Goal: Information Seeking & Learning: Find specific fact

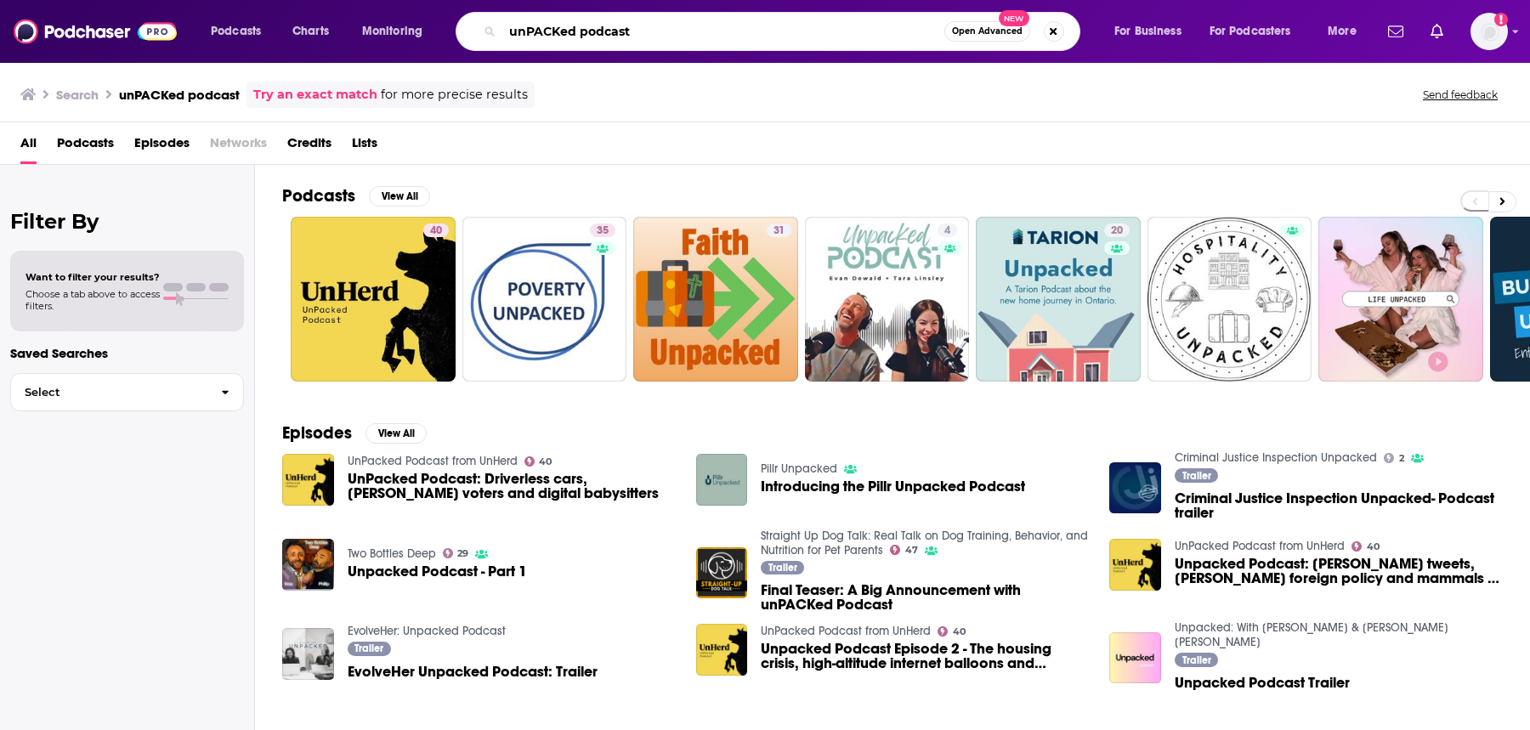
click at [680, 30] on input "unPACKed podcast" at bounding box center [723, 31] width 442 height 27
drag, startPoint x: 703, startPoint y: 30, endPoint x: 422, endPoint y: 31, distance: 281.3
click at [422, 31] on div "Podcasts Charts Monitoring unPACKed podcast Open Advanced New For Business For …" at bounding box center [786, 31] width 1174 height 39
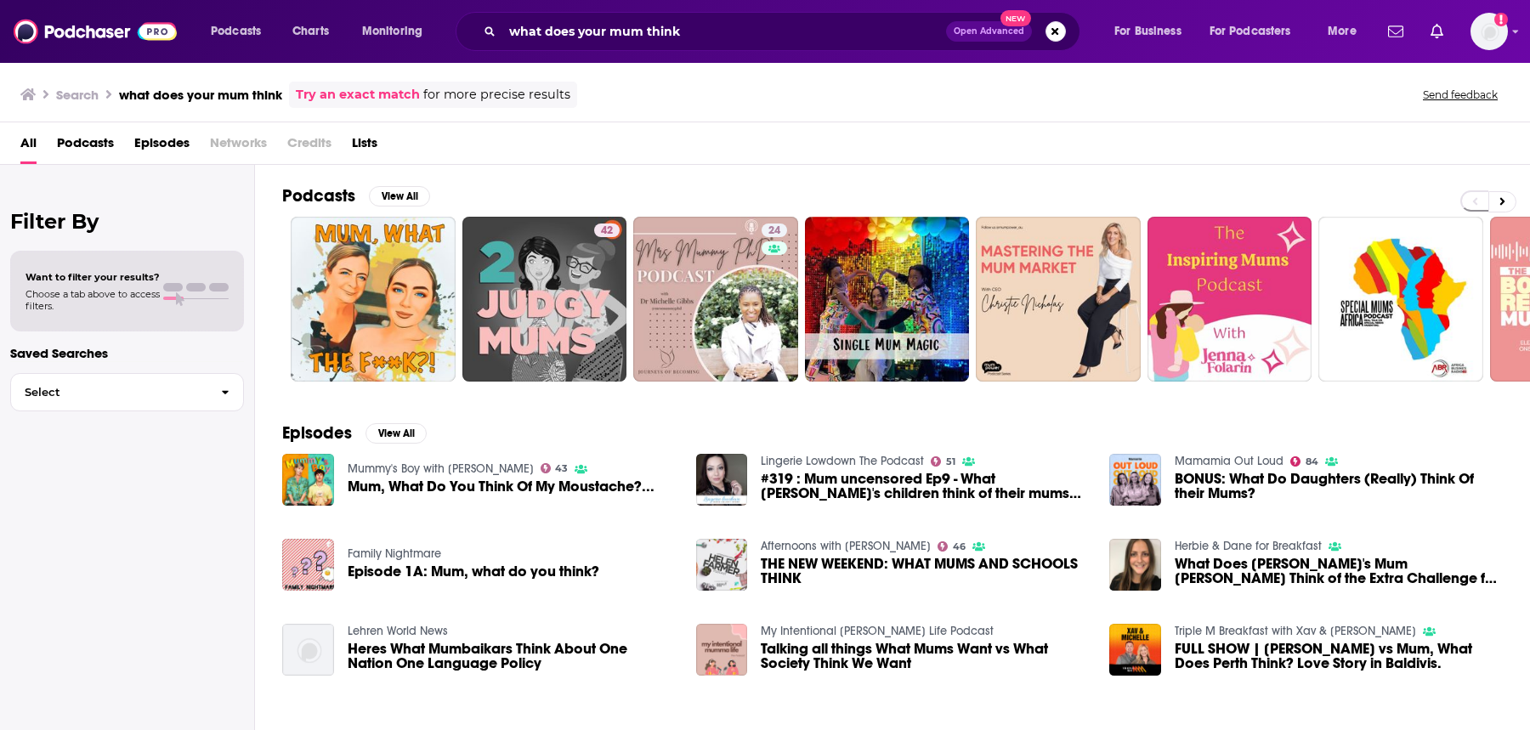
click at [647, 45] on div "what does your mum think Open Advanced New" at bounding box center [768, 31] width 625 height 39
click at [703, 40] on input "what does your mum think" at bounding box center [724, 31] width 444 height 27
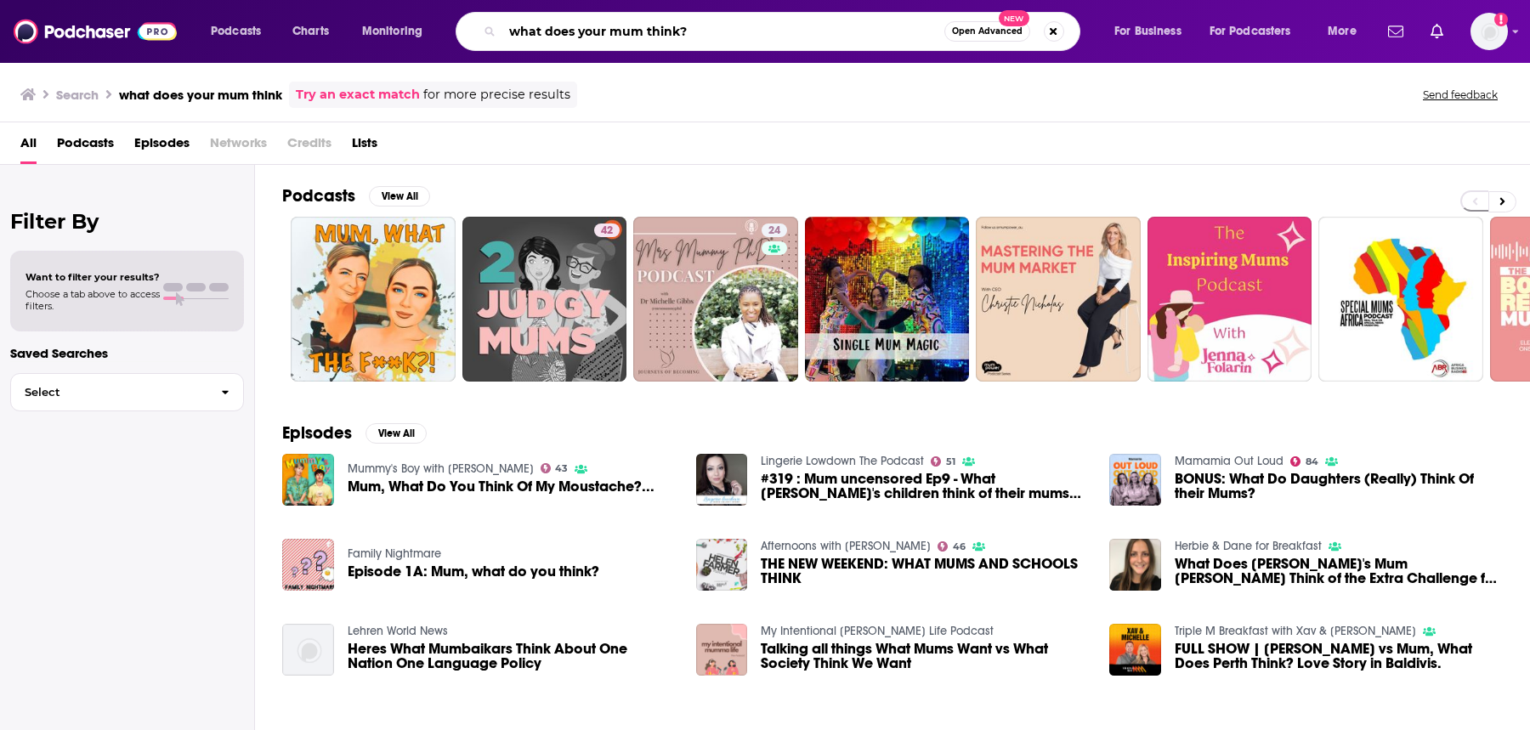
type input "what does your mum think?"
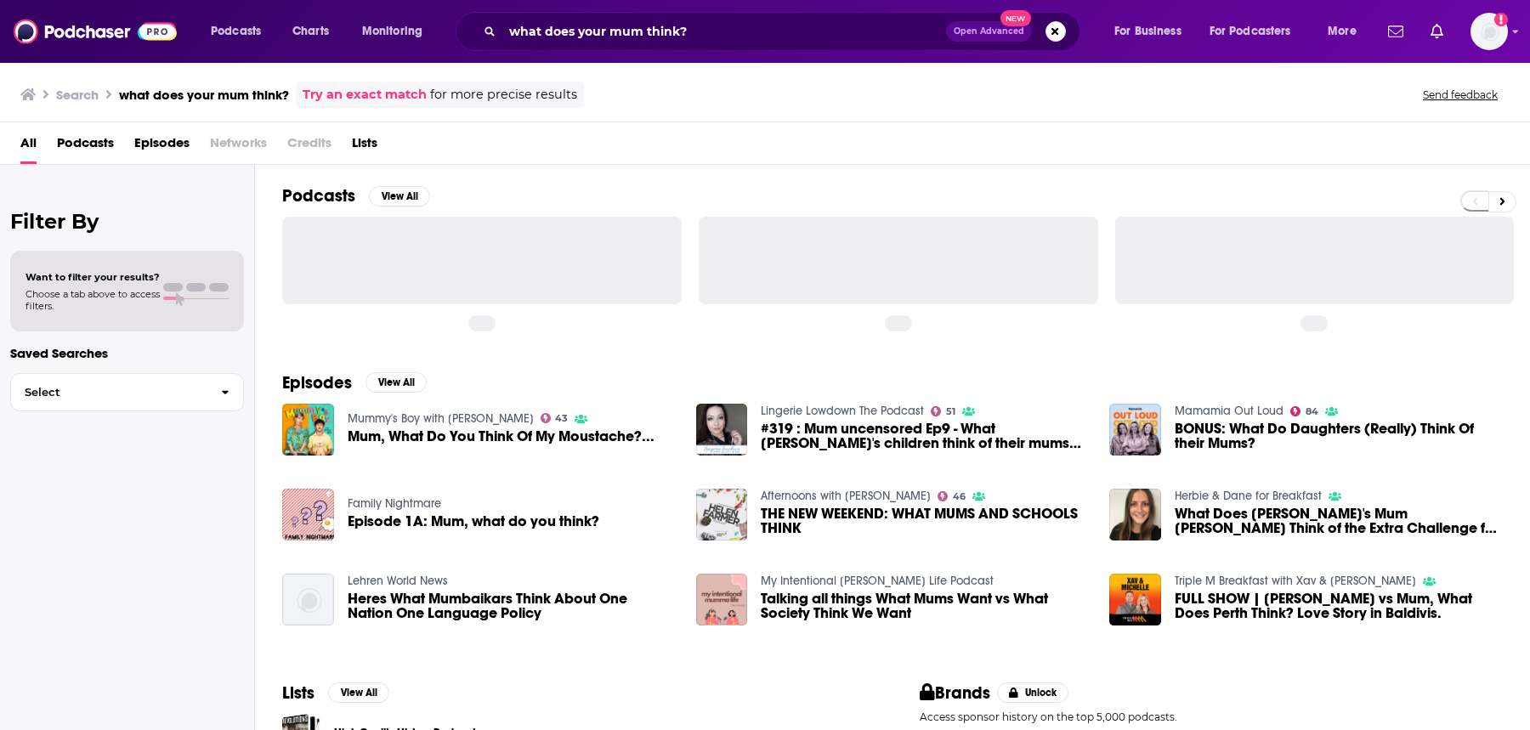
scroll to position [128, 0]
